Goal: Information Seeking & Learning: Learn about a topic

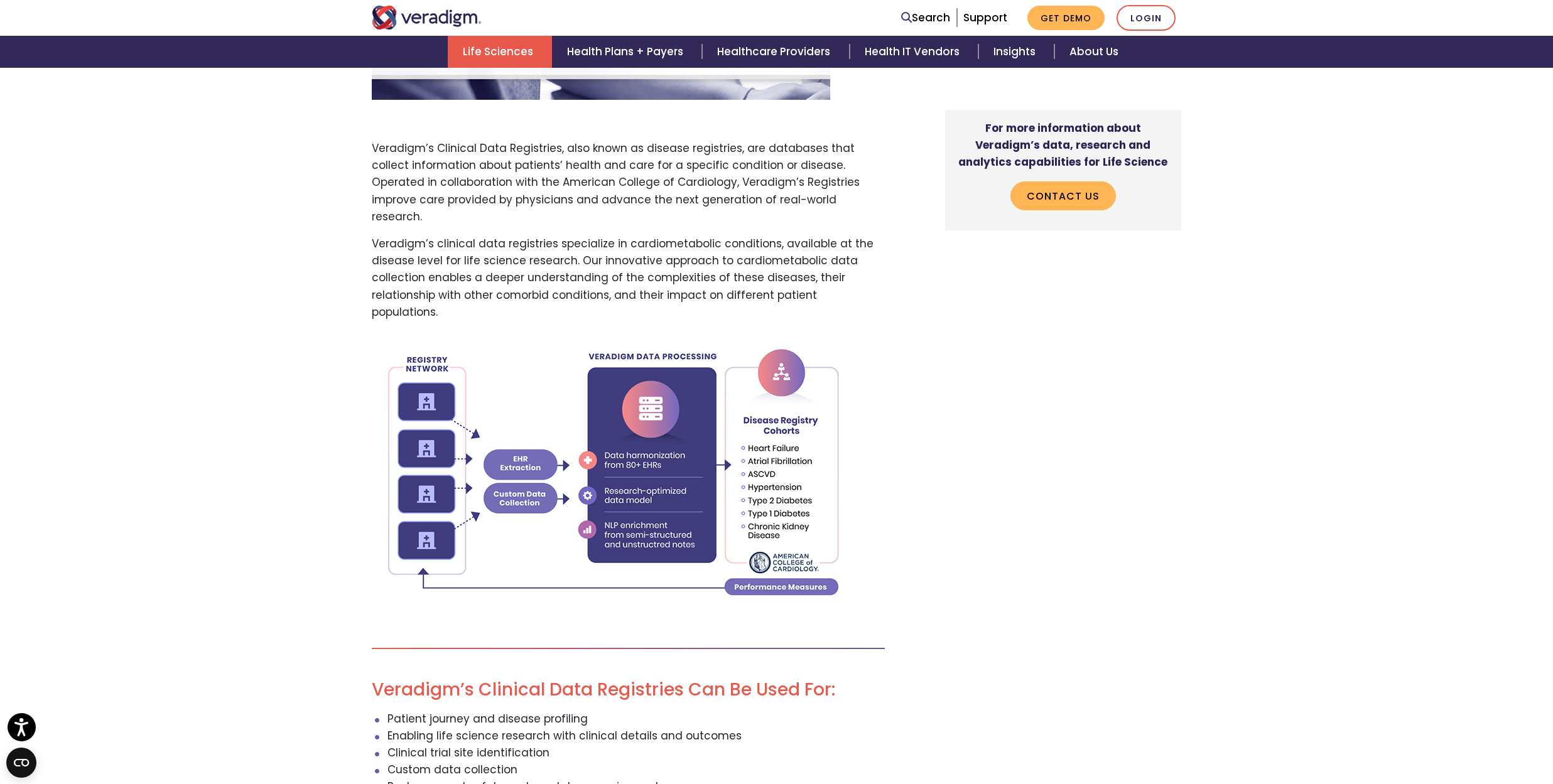
scroll to position [708, 0]
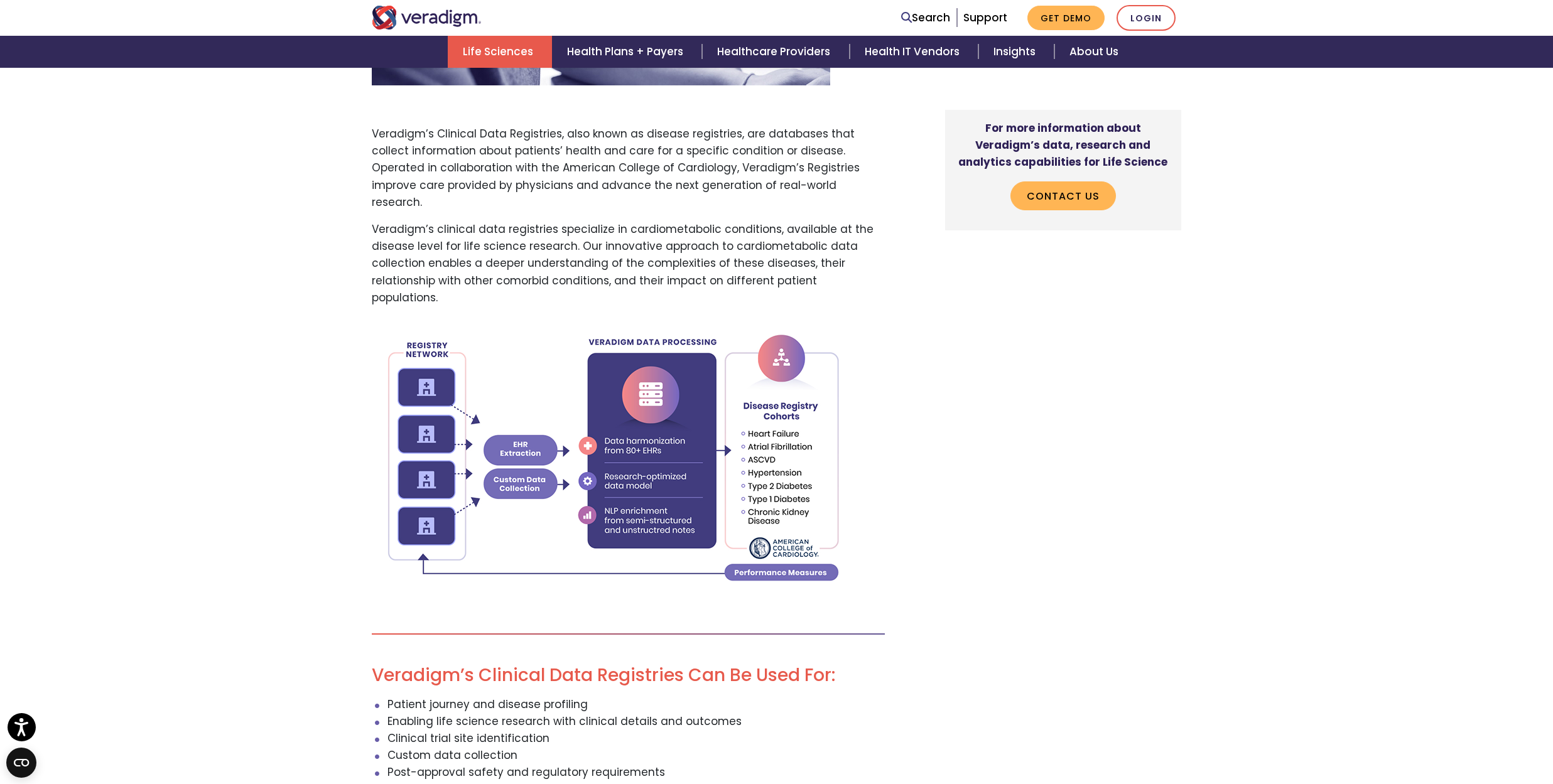
click at [1006, 519] on div "For more information about Veradigm’s data, research and analytics capabilities…" at bounding box center [1052, 485] width 276 height 1434
click at [1138, 453] on div "For more information about Veradigm’s data, research and analytics capabilities…" at bounding box center [1052, 485] width 276 height 1434
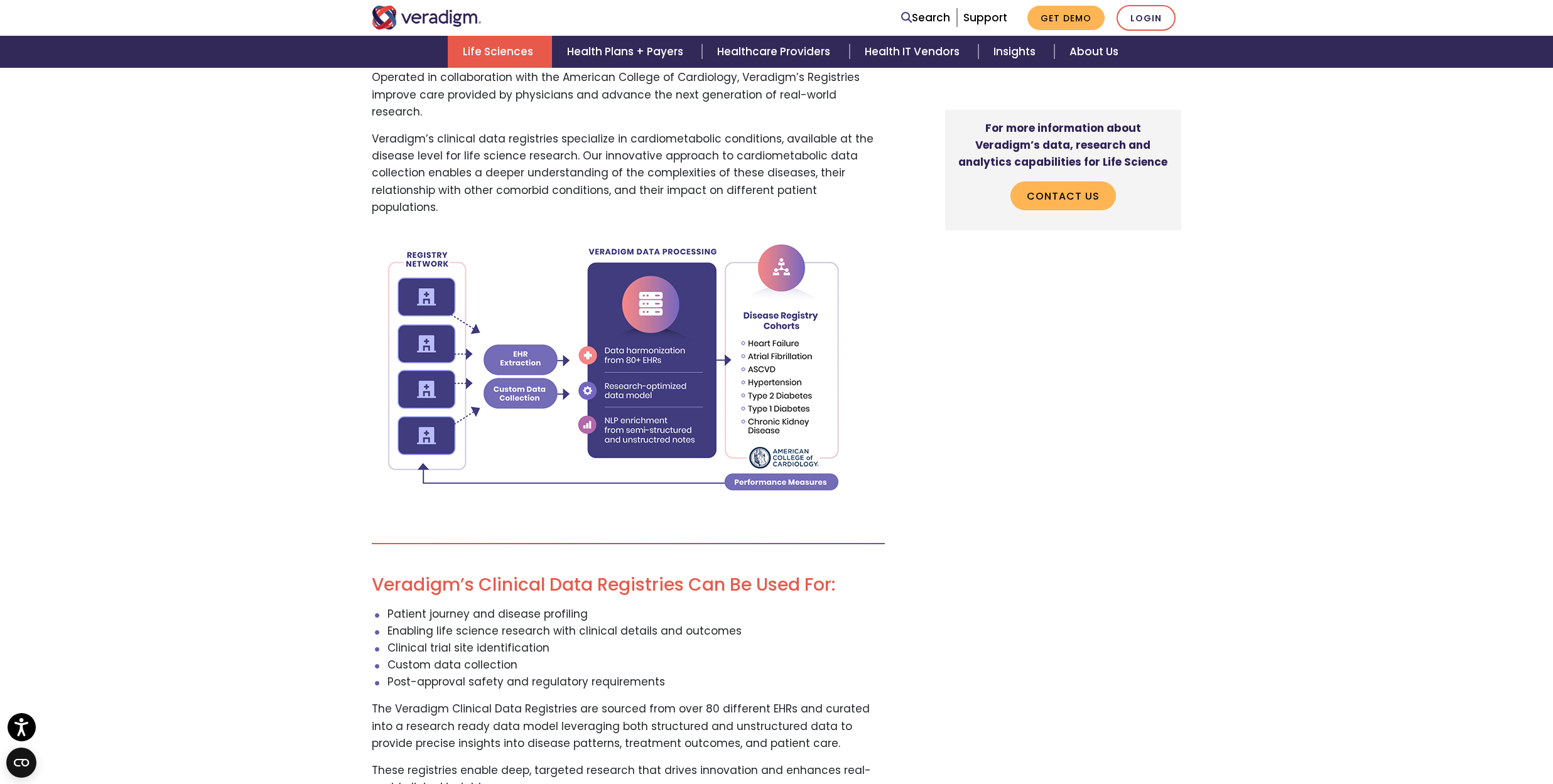
scroll to position [553, 0]
